Goal: Task Accomplishment & Management: Complete application form

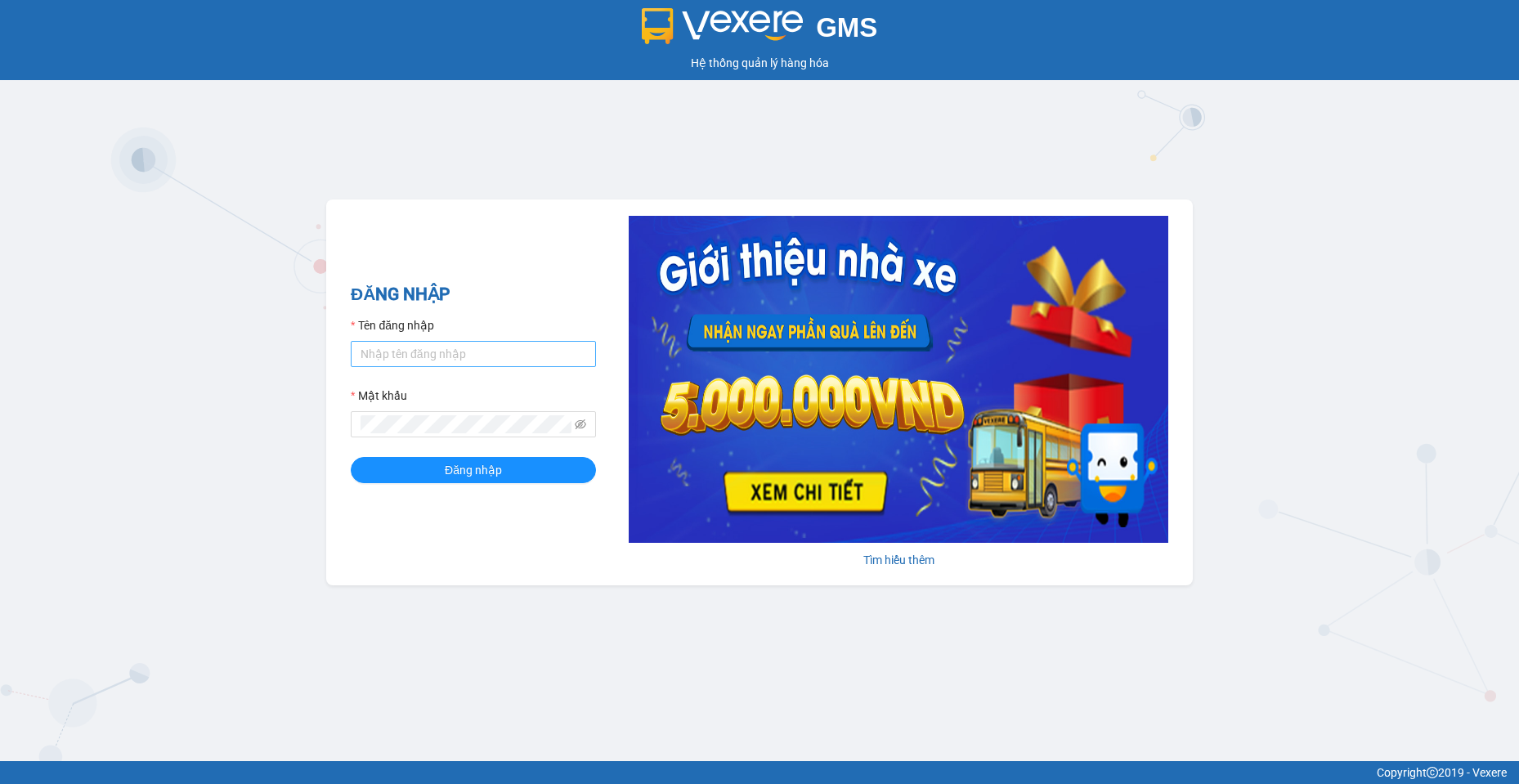
drag, startPoint x: 429, startPoint y: 339, endPoint x: 440, endPoint y: 366, distance: 29.2
click at [440, 366] on div "Tên đăng nhập" at bounding box center [473, 341] width 245 height 51
click at [440, 366] on input "Tên đăng nhập" at bounding box center [473, 354] width 245 height 26
type input "baotran.namhailimo"
click at [581, 424] on icon "eye-invisible" at bounding box center [580, 423] width 11 height 11
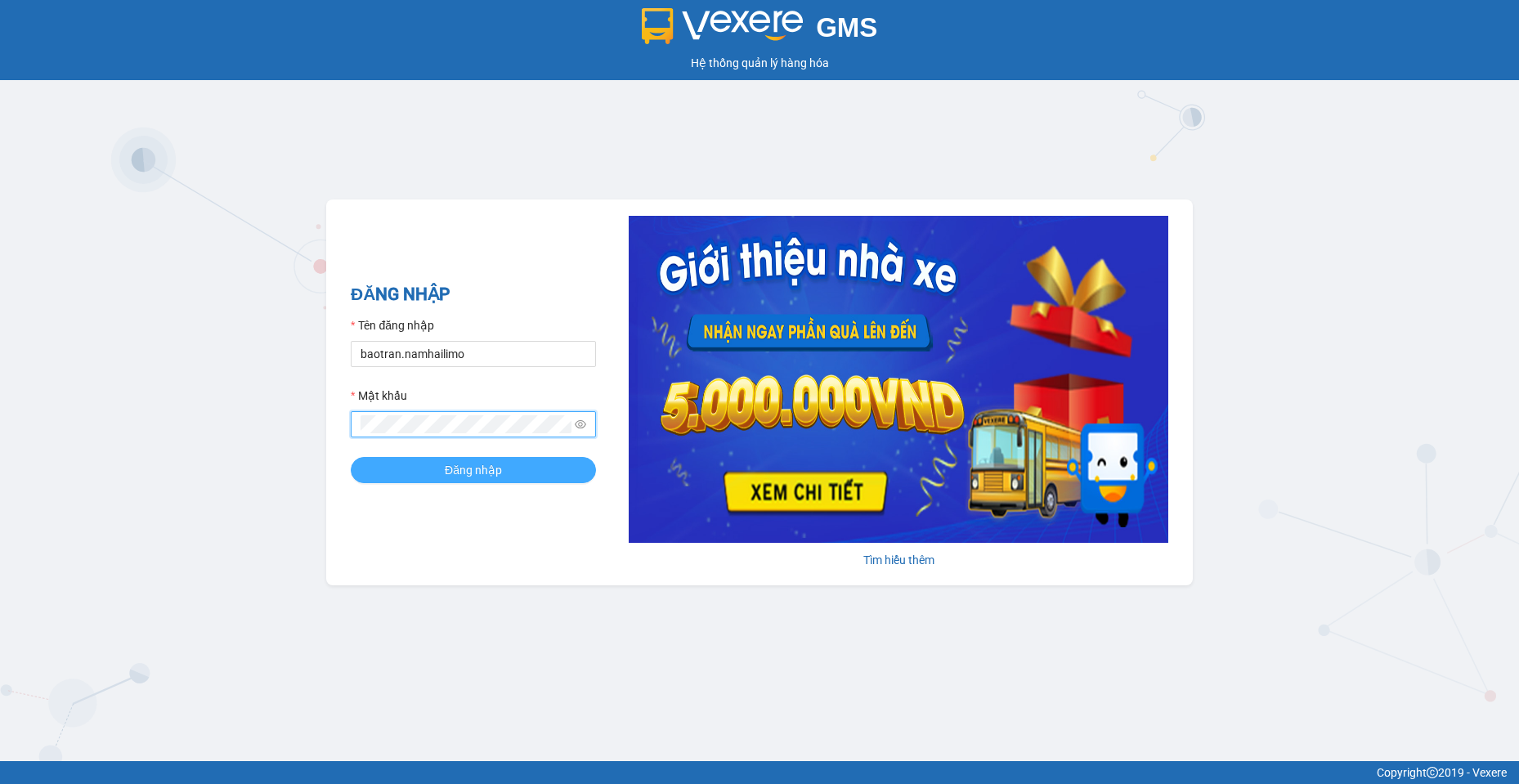
click at [491, 469] on span "Đăng nhập" at bounding box center [474, 469] width 57 height 18
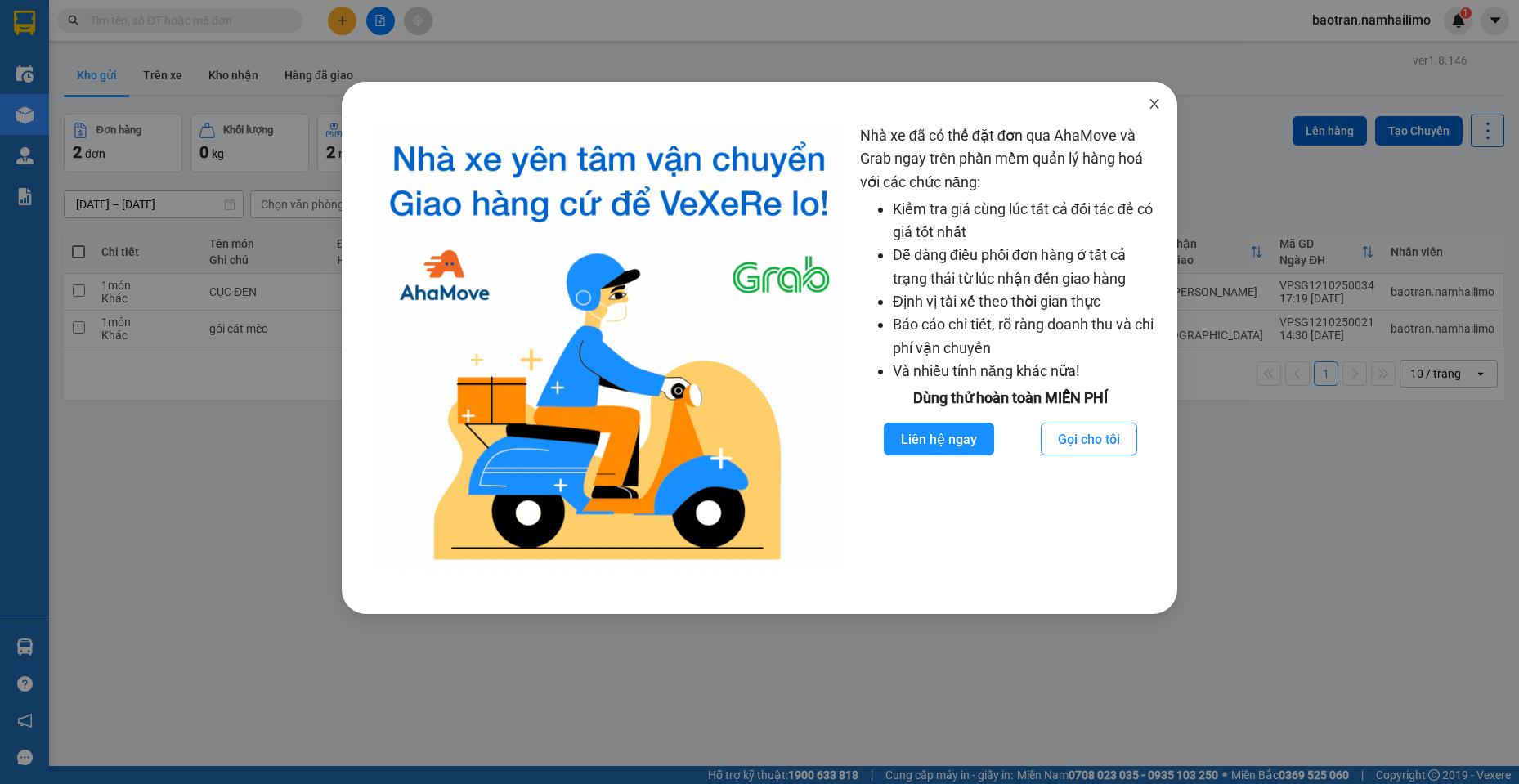
click at [1164, 102] on span "Close" at bounding box center [1154, 104] width 45 height 45
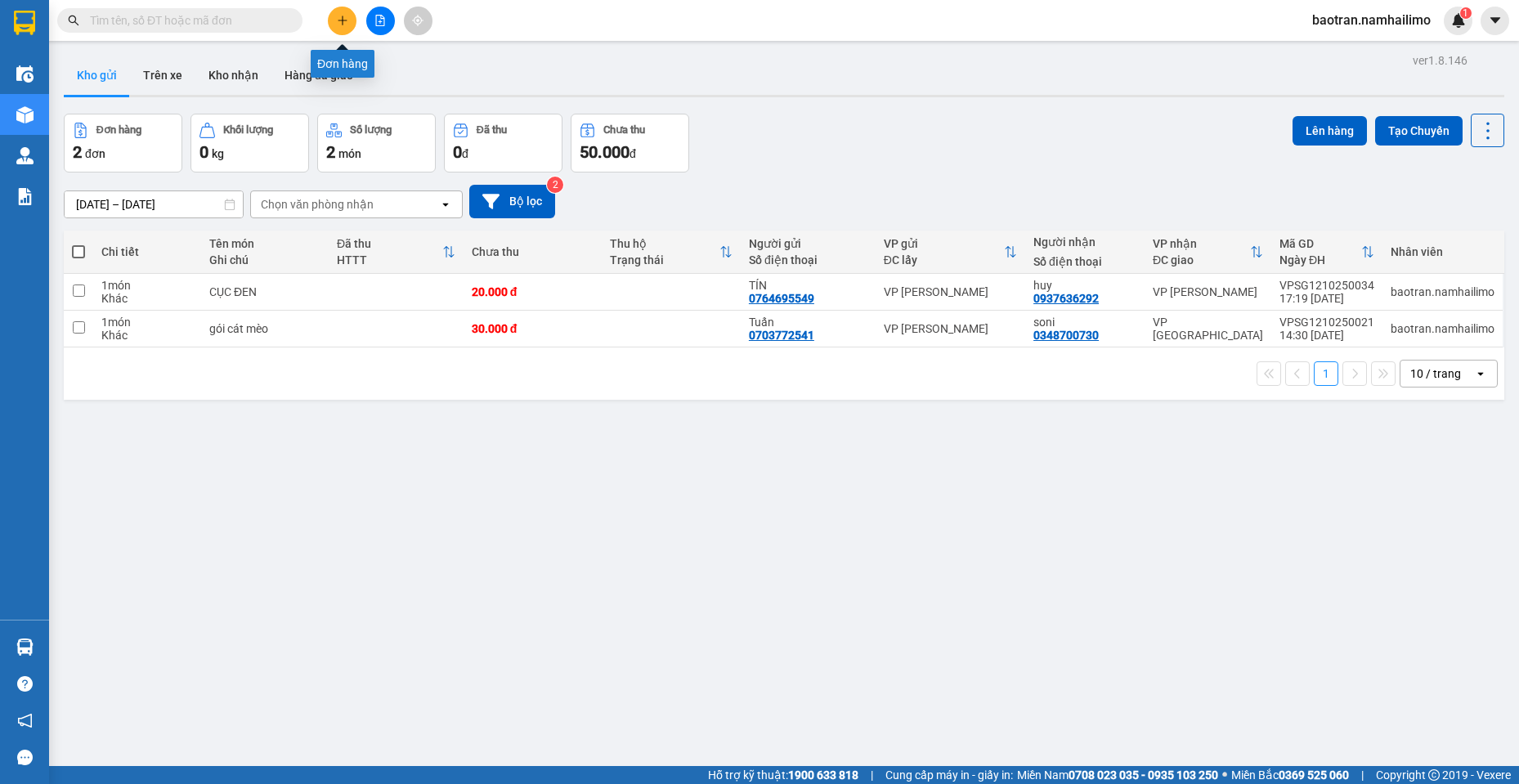
click at [339, 23] on icon "plus" at bounding box center [342, 20] width 11 height 11
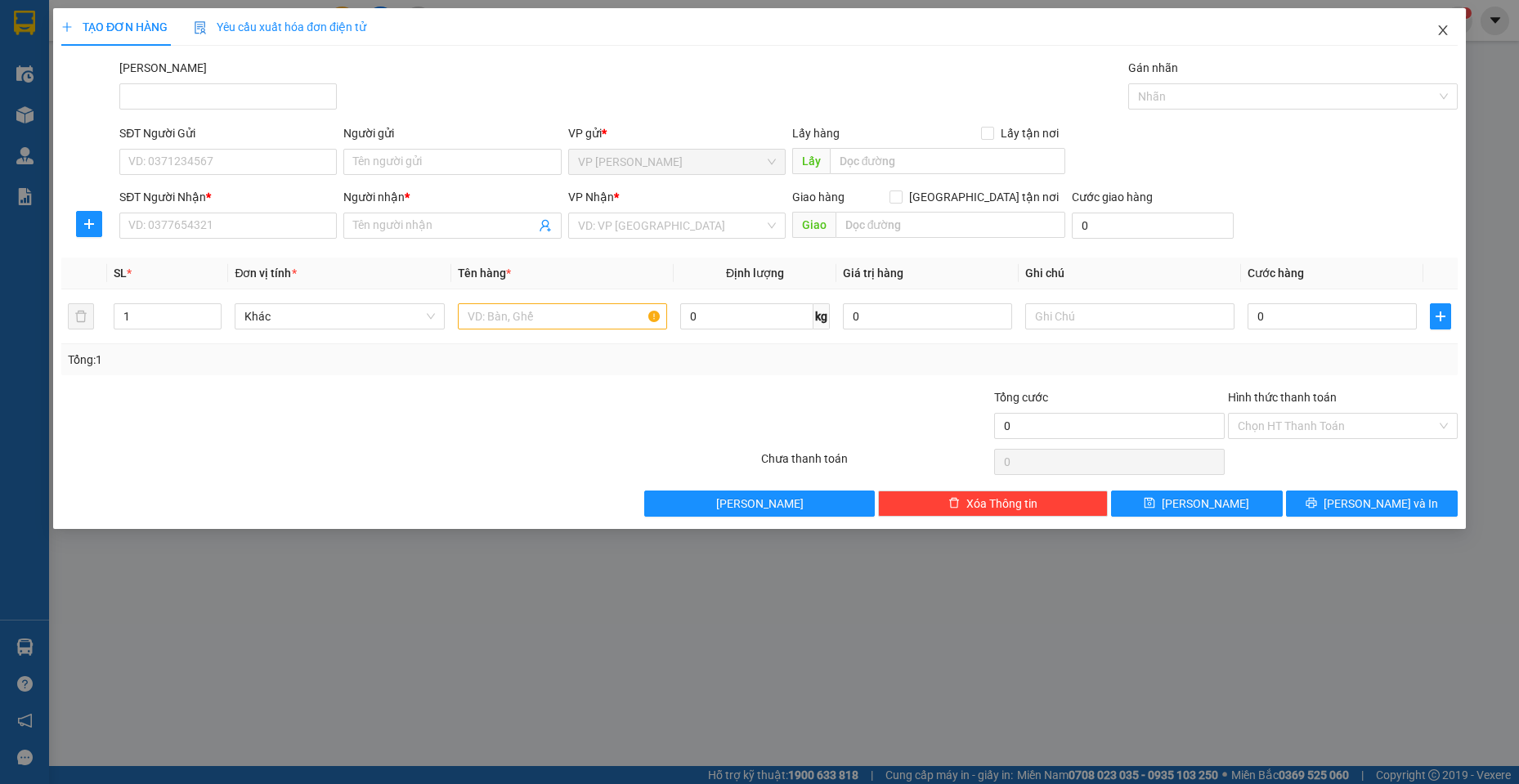
drag, startPoint x: 1437, startPoint y: 34, endPoint x: 272, endPoint y: 15, distance: 1165.2
click at [1437, 34] on icon "close" at bounding box center [1443, 31] width 13 height 13
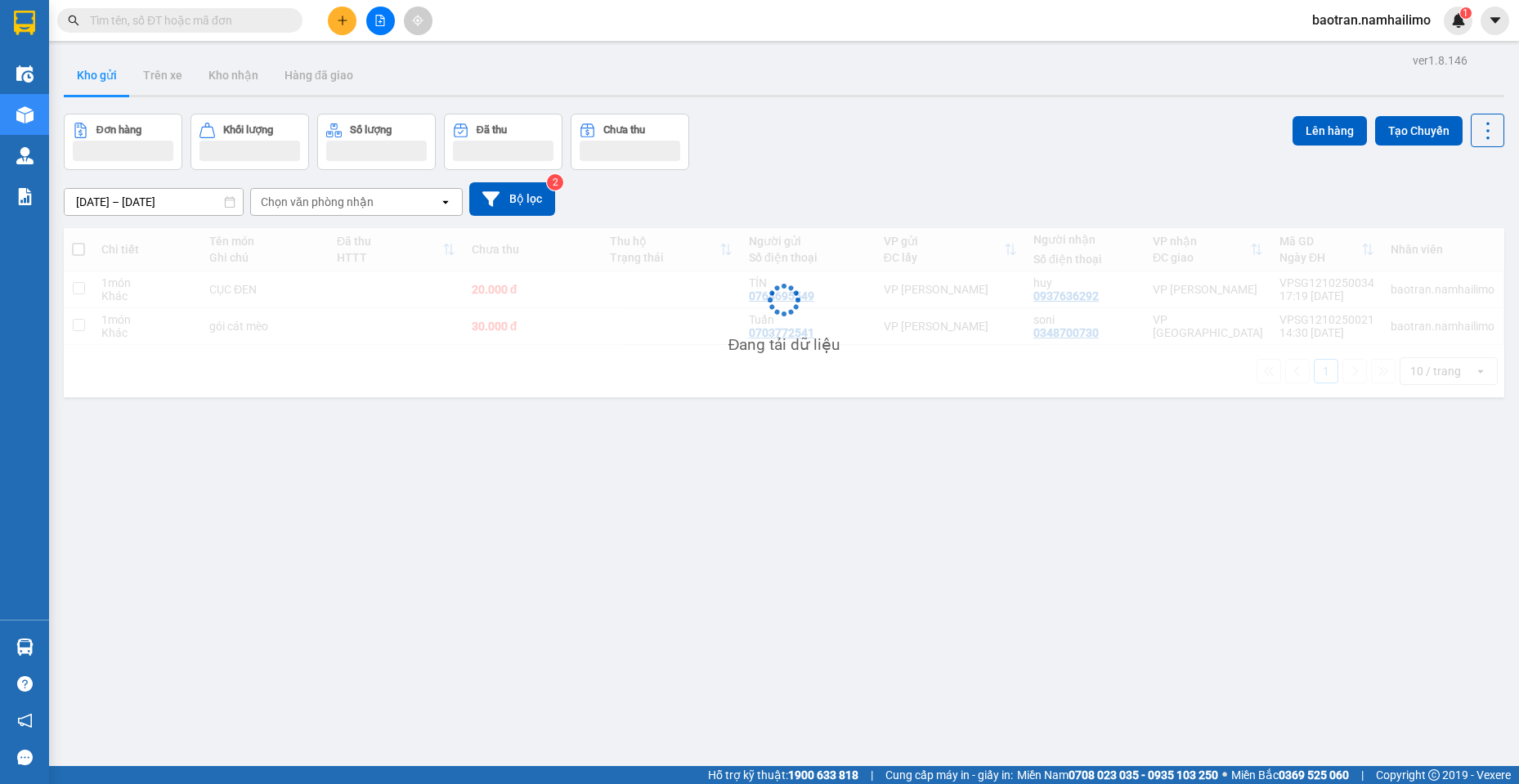
click at [239, 38] on div "Kết quả tìm kiếm ( 0 ) Bộ lọc No Data baotran.namhailimo 1" at bounding box center [760, 20] width 1519 height 41
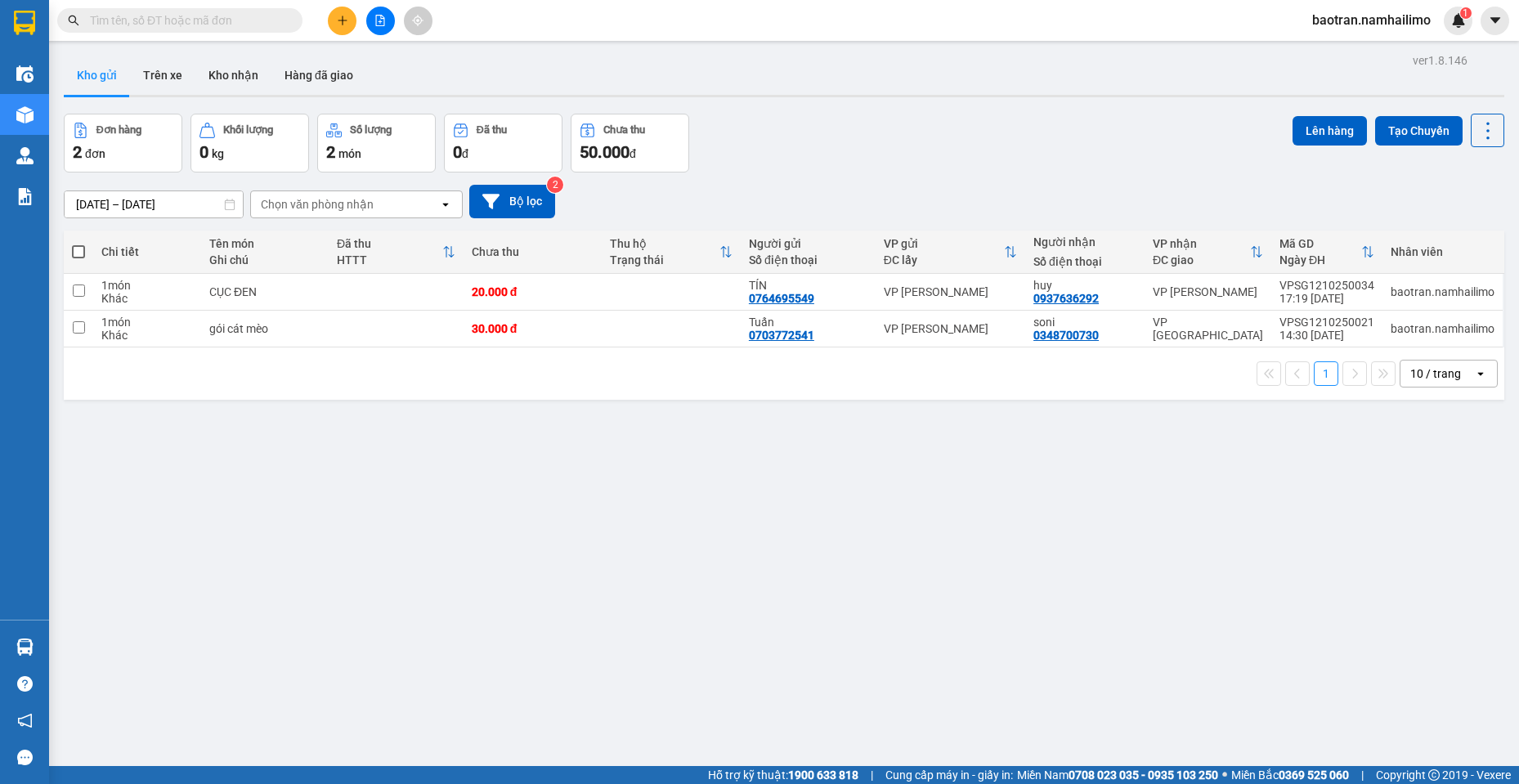
click at [233, 30] on span at bounding box center [179, 20] width 245 height 25
click at [233, 27] on input "text" at bounding box center [186, 19] width 193 height 18
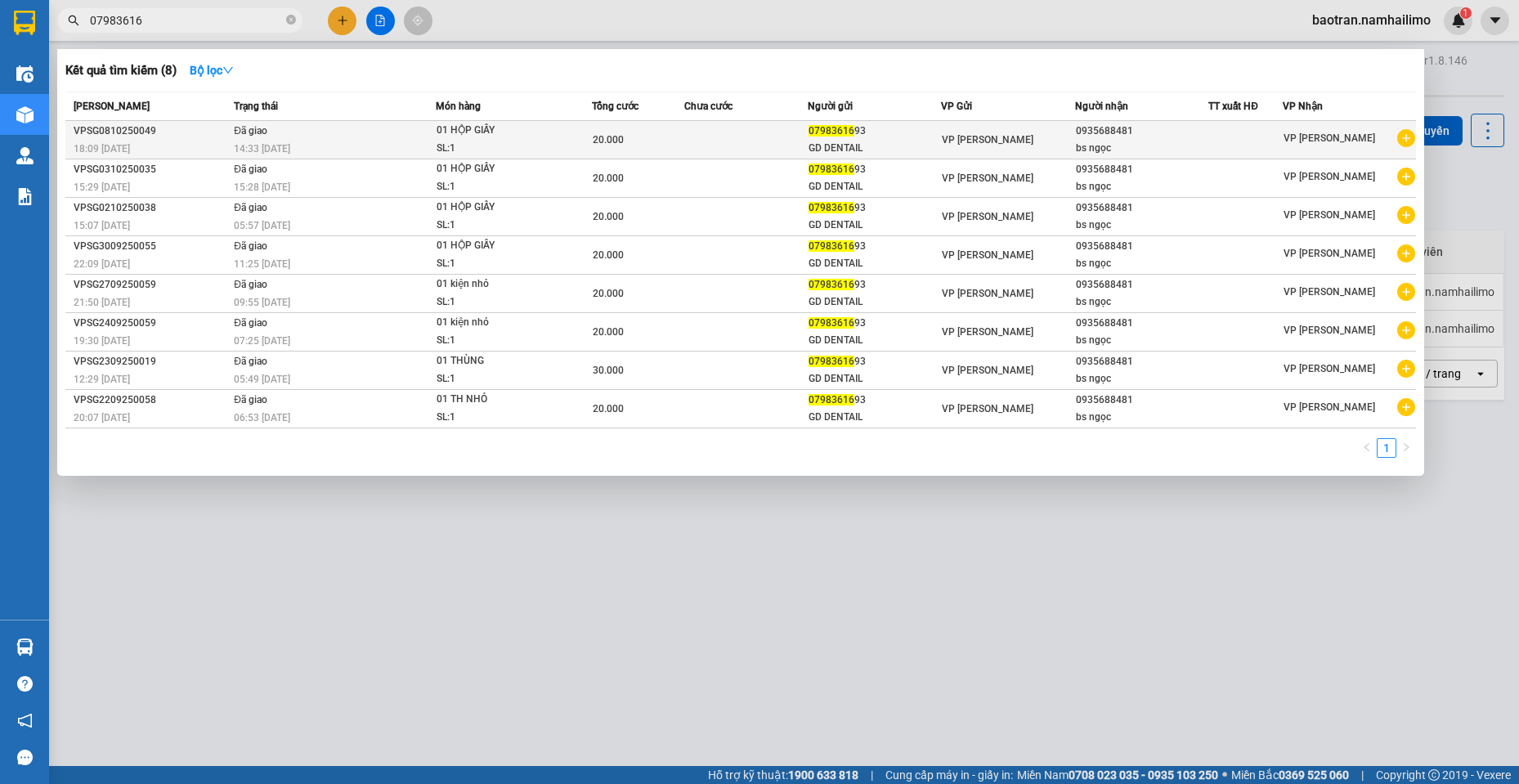
type input "07983616"
drag, startPoint x: 1398, startPoint y: 130, endPoint x: 1404, endPoint y: 143, distance: 14.3
click at [1404, 143] on icon "plus-circle" at bounding box center [1405, 138] width 18 height 18
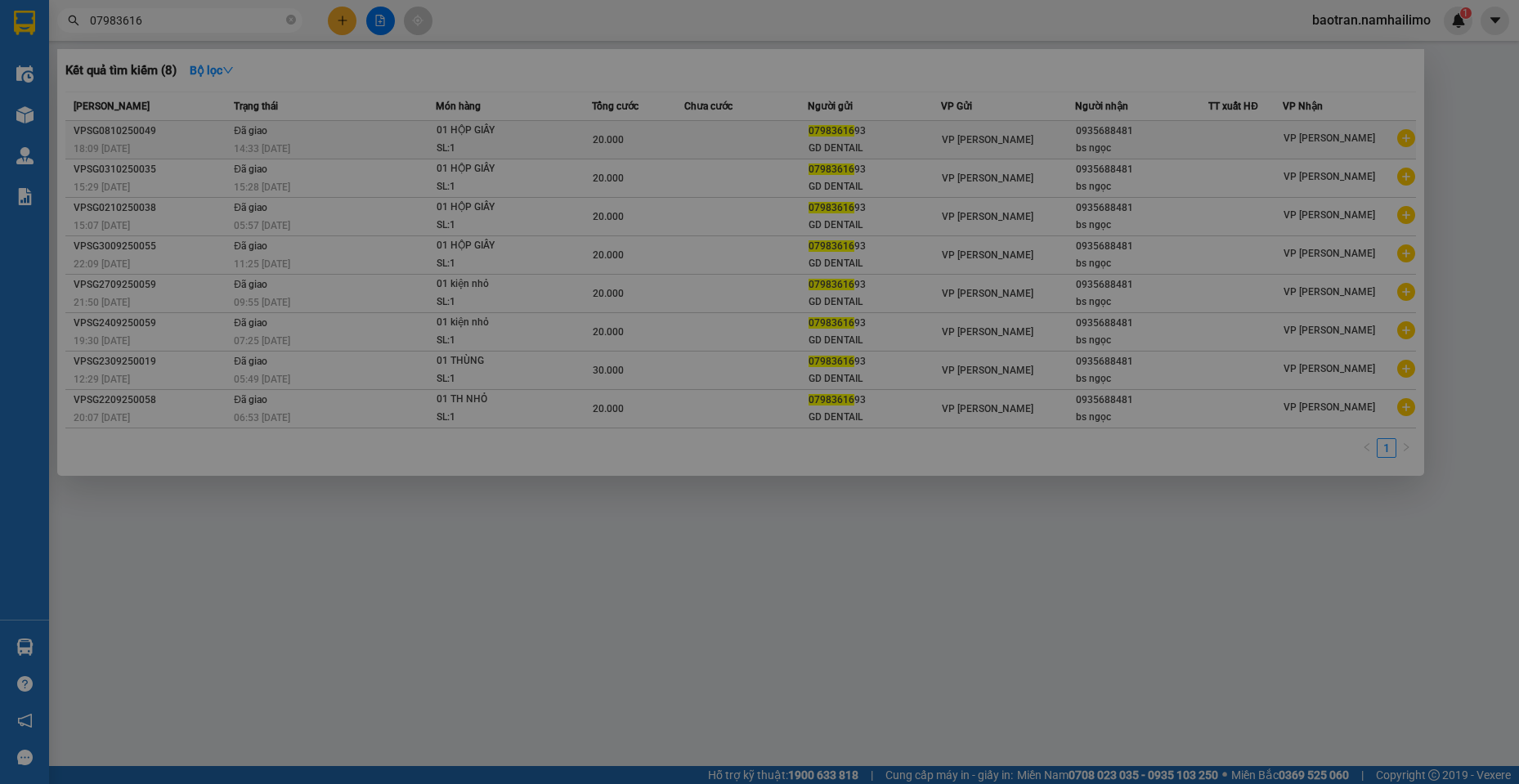
click at [1404, 143] on div "SĐT Người Gửi 0798361693 Người gửi GD DENTAIL VP gửi * VP Phạm Ngũ Lão Lấy hàng…" at bounding box center [788, 153] width 1345 height 57
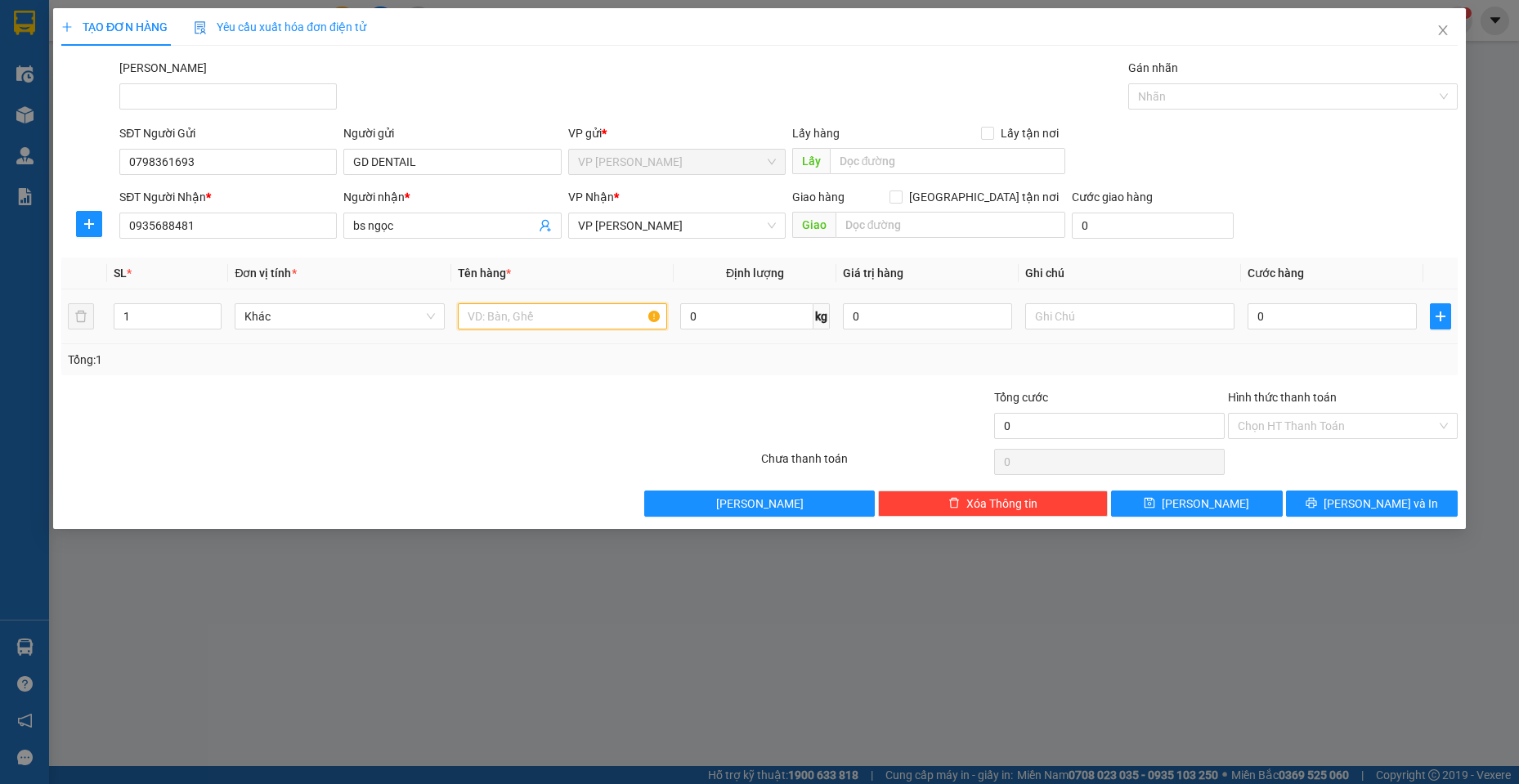
click at [519, 323] on input "text" at bounding box center [562, 316] width 210 height 26
type input "kiện nhỏ giấy"
click at [1278, 322] on input "0" at bounding box center [1332, 316] width 169 height 26
type input "2"
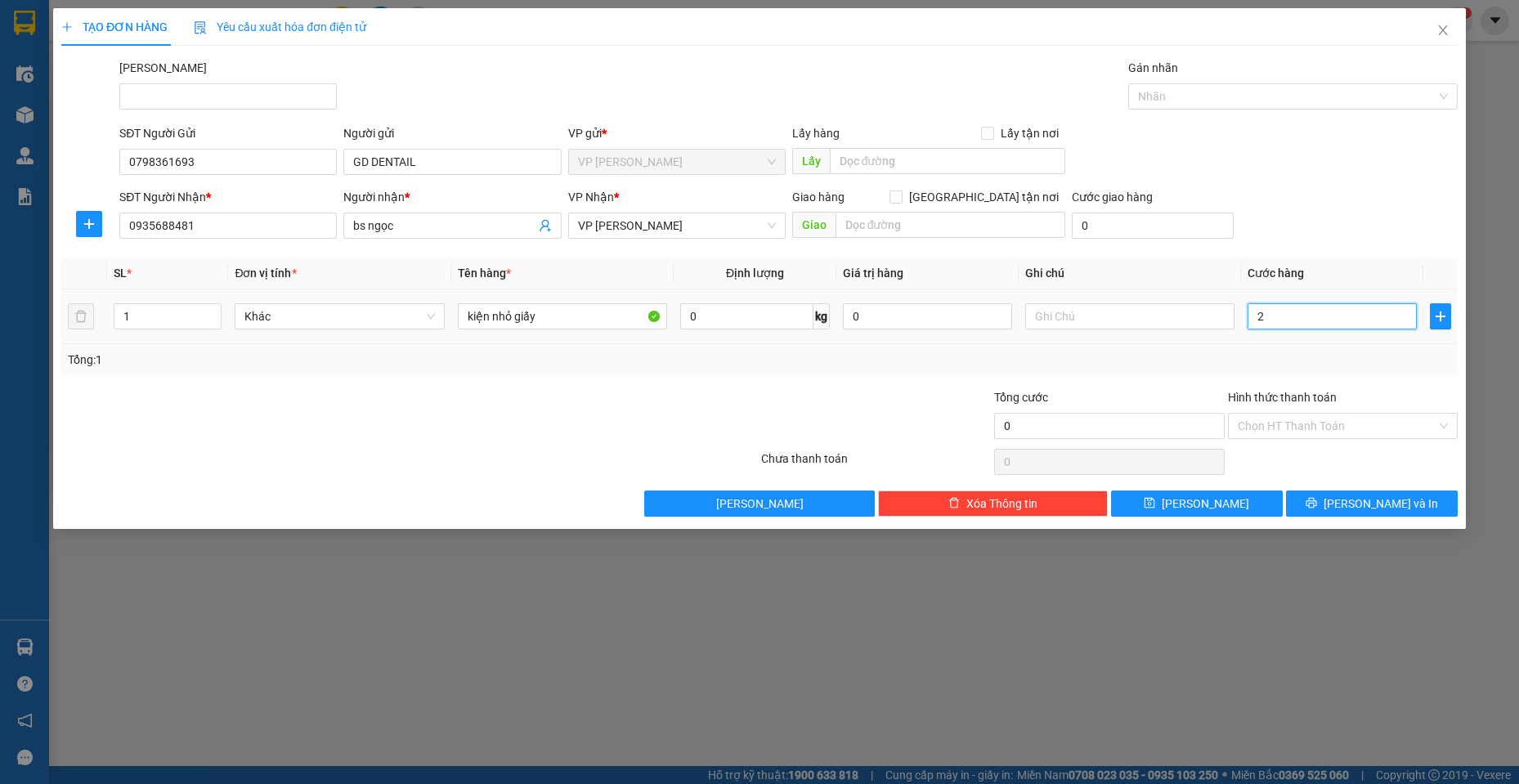
type input "2"
type input "20"
type input "200"
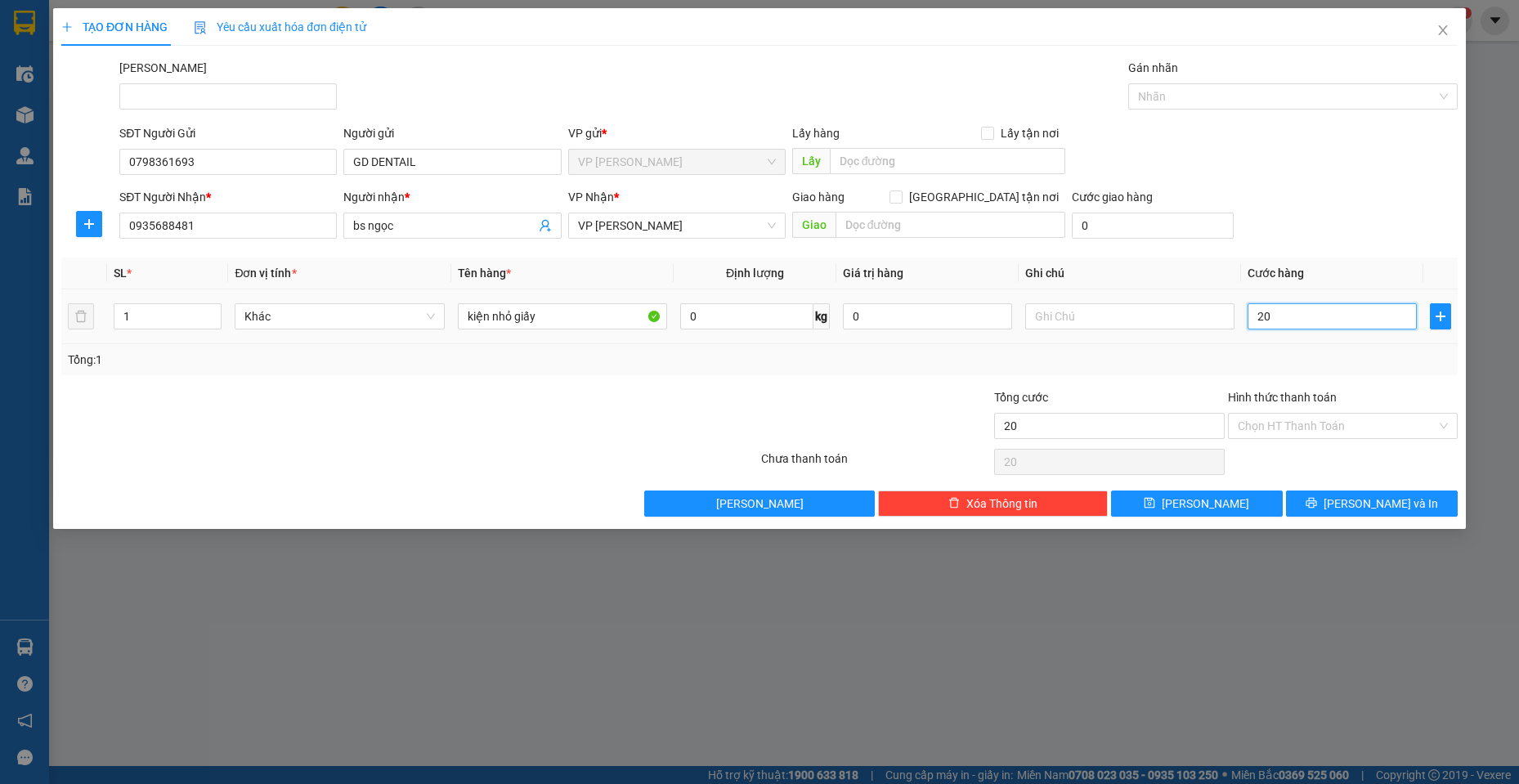
type input "200"
type input "2.000"
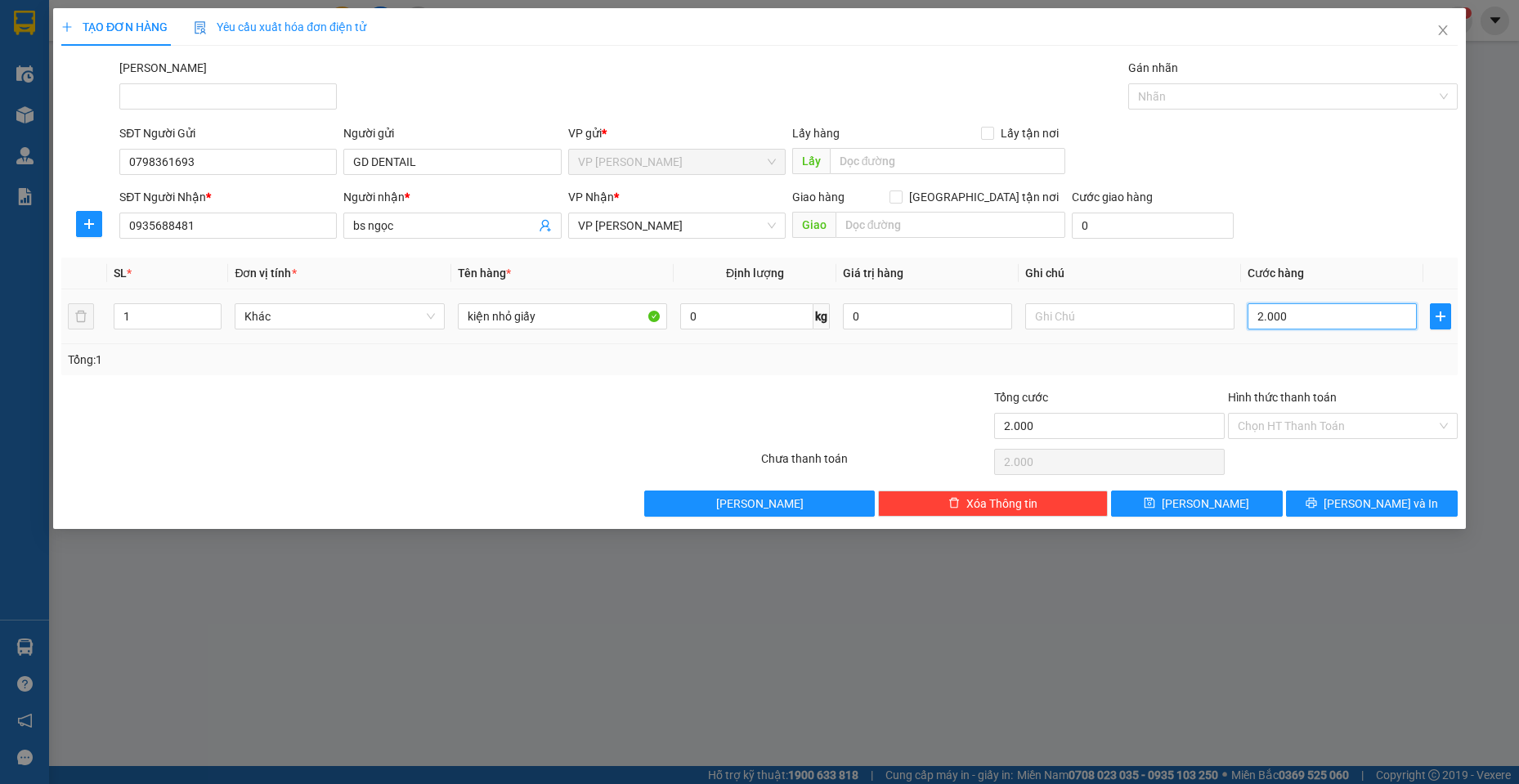
type input "20.000"
drag, startPoint x: 1354, startPoint y: 509, endPoint x: 1340, endPoint y: 529, distance: 24.4
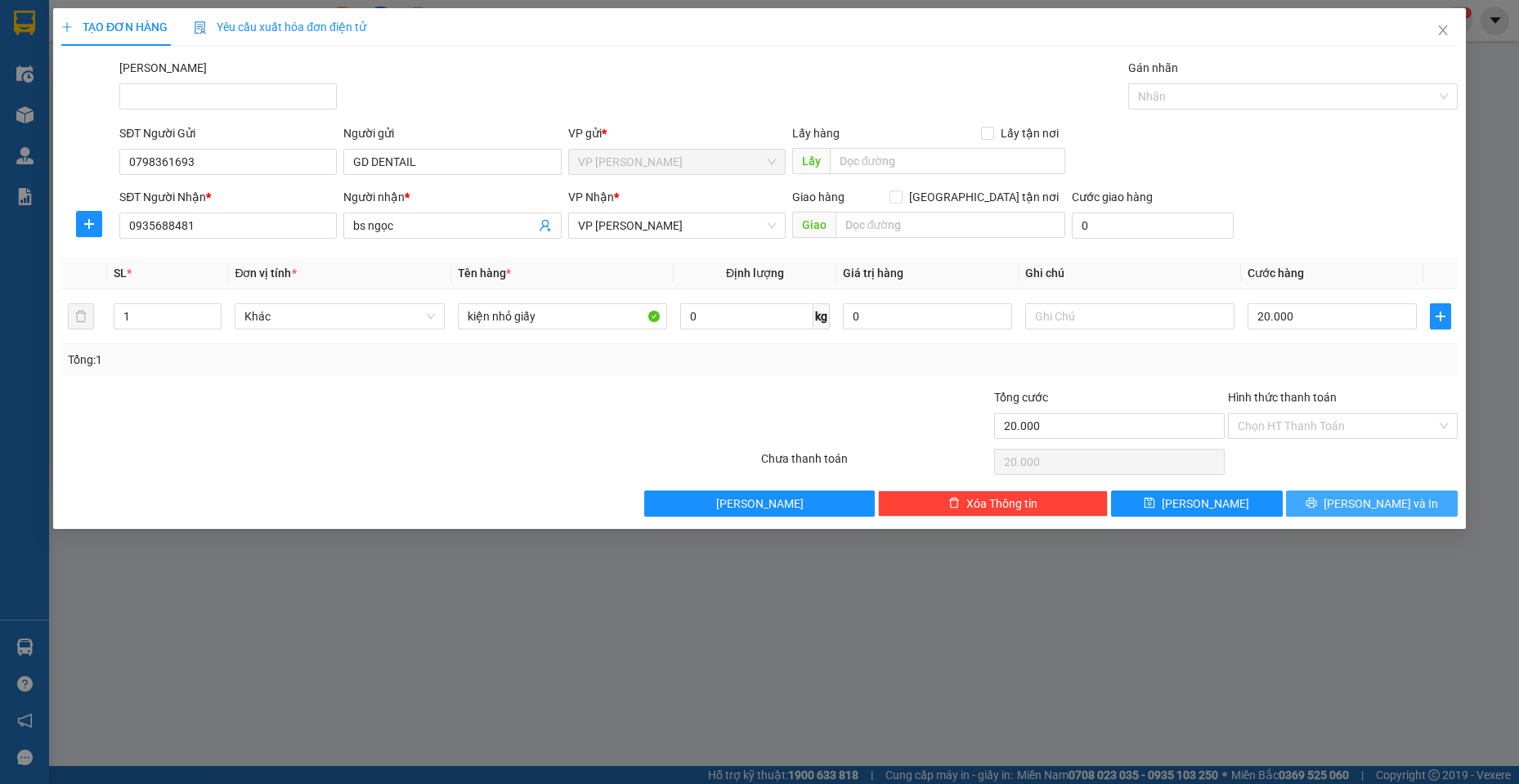
click at [1353, 509] on button "Lưu và In" at bounding box center [1372, 503] width 172 height 26
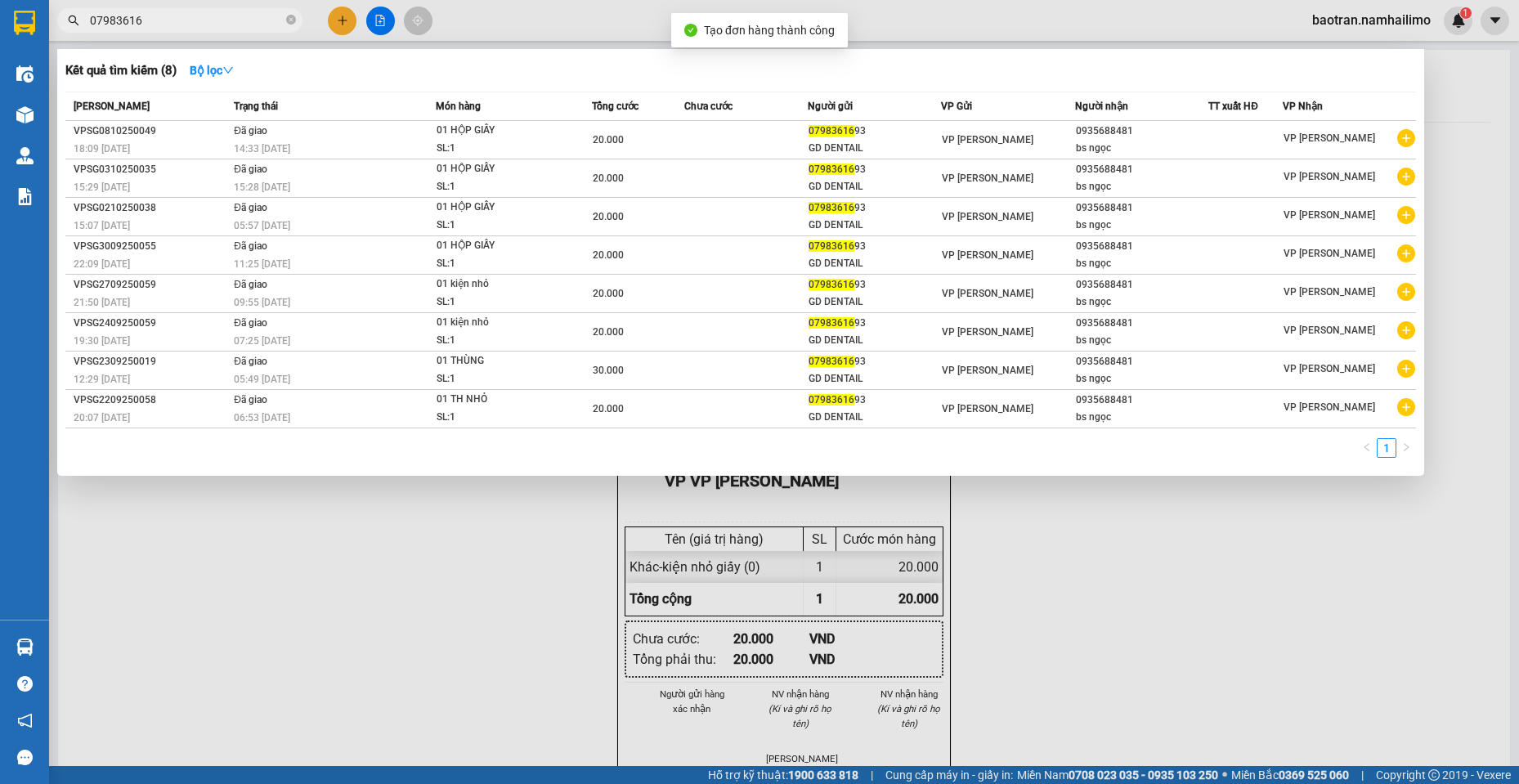
click at [1080, 599] on div at bounding box center [760, 392] width 1519 height 784
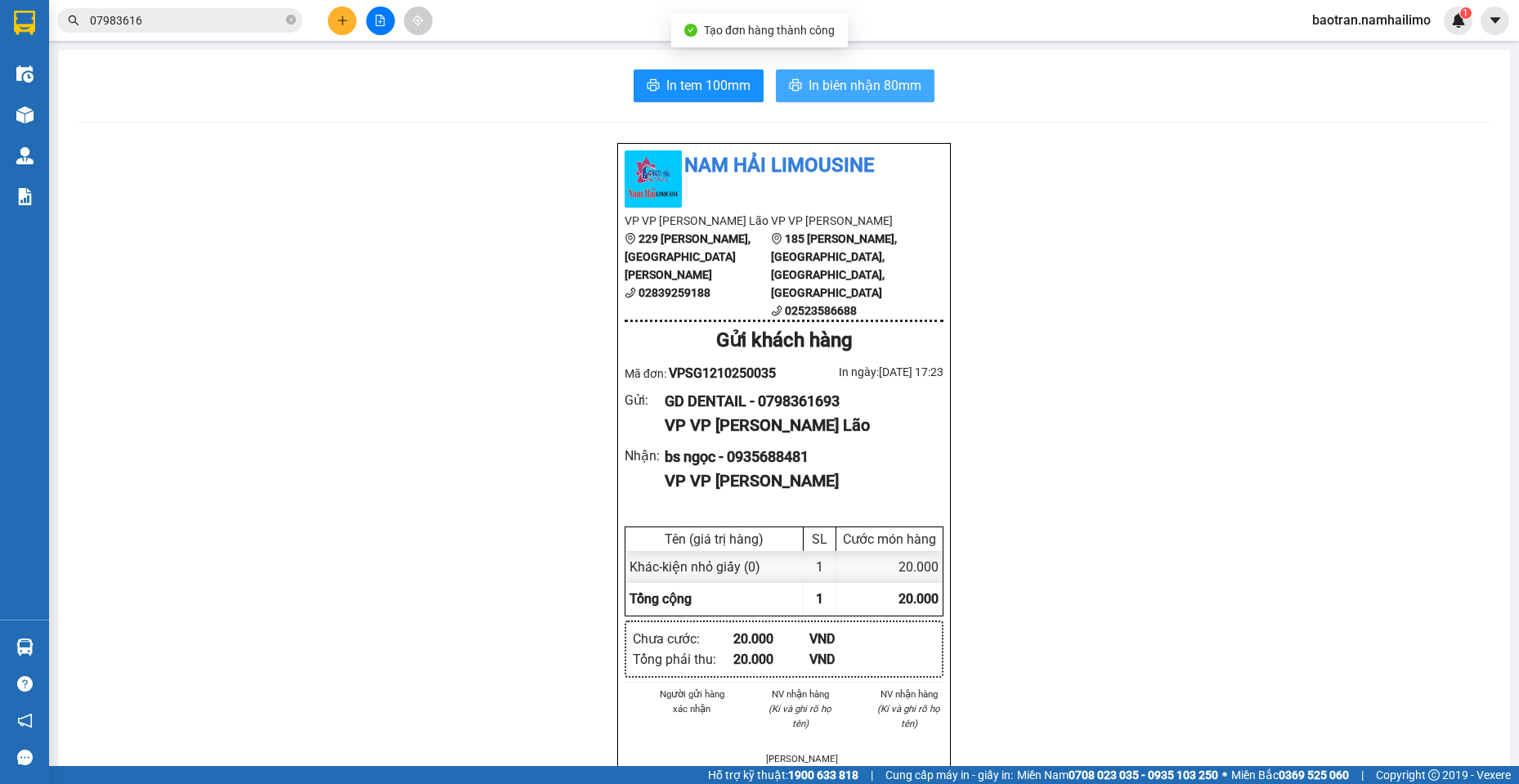
click at [882, 82] on span "In biên nhận 80mm" at bounding box center [865, 85] width 113 height 20
drag, startPoint x: 1407, startPoint y: 13, endPoint x: 1408, endPoint y: 27, distance: 14.0
click at [1407, 13] on span "baotran.namhailimo" at bounding box center [1371, 20] width 144 height 20
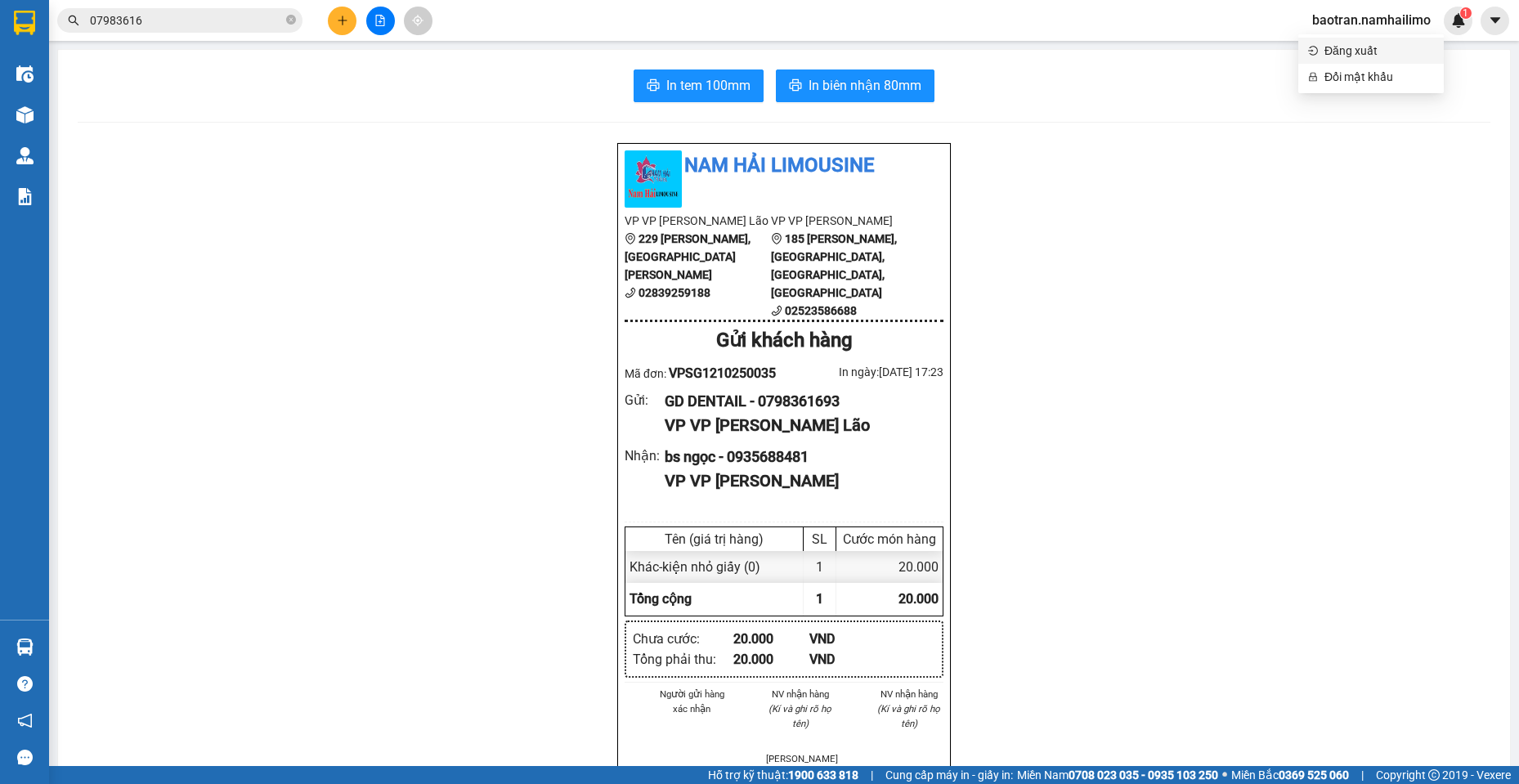
click at [1385, 45] on span "Đăng xuất" at bounding box center [1379, 50] width 109 height 18
